Goal: Information Seeking & Learning: Check status

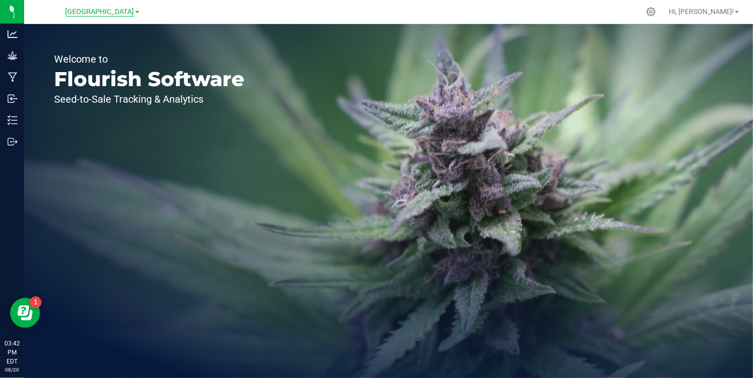
click at [134, 9] on span "[GEOGRAPHIC_DATA]" at bounding box center [100, 12] width 69 height 9
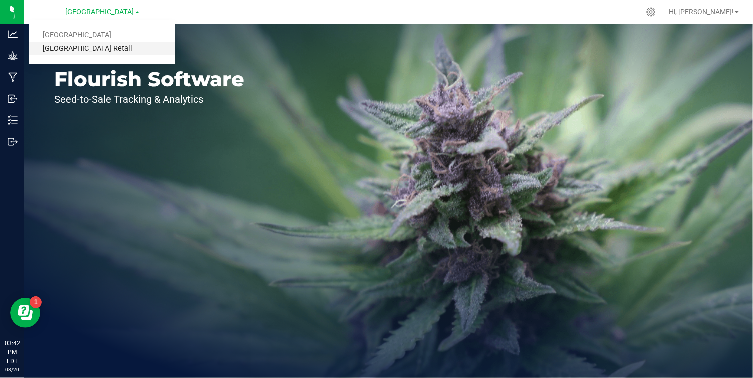
click at [102, 44] on link "[GEOGRAPHIC_DATA] Retail" at bounding box center [102, 49] width 146 height 14
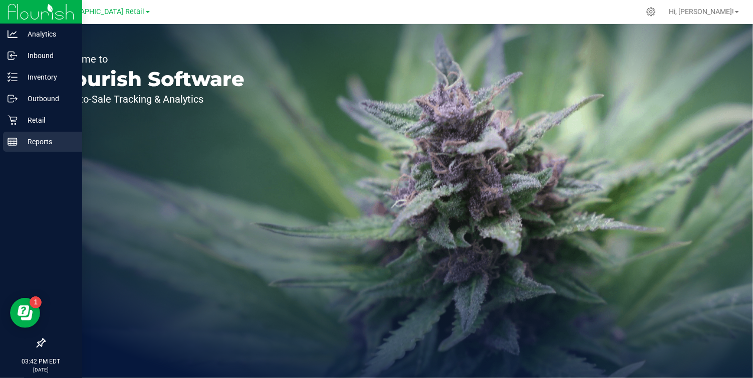
click at [21, 142] on p "Reports" at bounding box center [48, 142] width 60 height 12
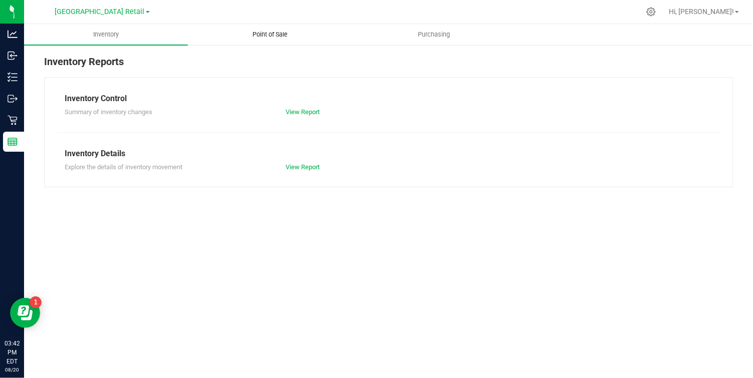
click at [275, 31] on span "Point of Sale" at bounding box center [270, 34] width 62 height 9
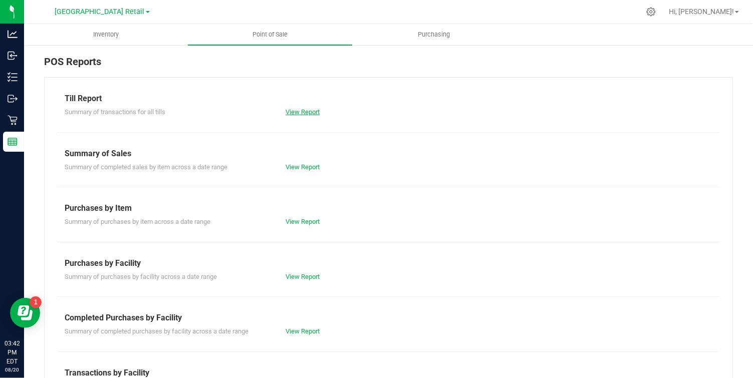
click at [308, 108] on link "View Report" at bounding box center [302, 112] width 34 height 8
